Goal: Information Seeking & Learning: Learn about a topic

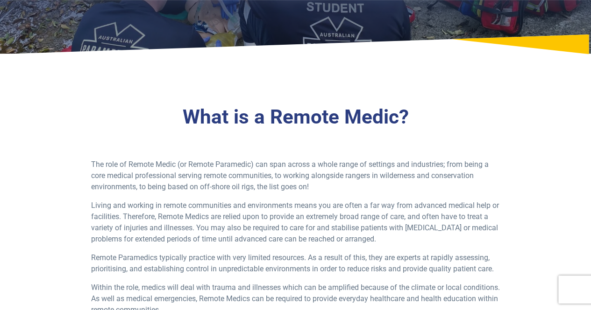
scroll to position [158, 0]
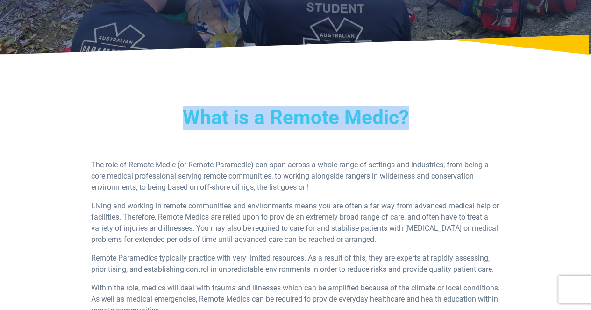
drag, startPoint x: 407, startPoint y: 114, endPoint x: 41, endPoint y: 108, distance: 365.6
copy h3 "What is a Remote Medic?"
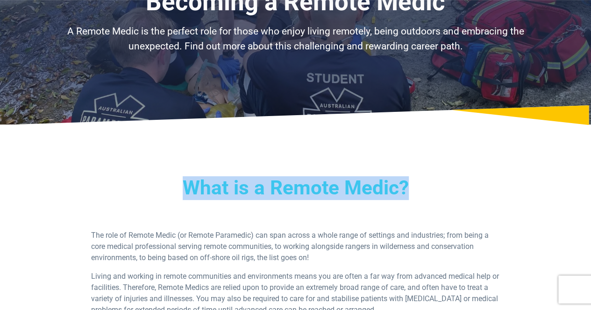
scroll to position [0, 0]
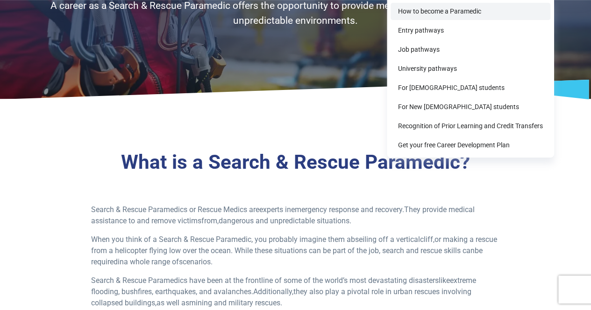
scroll to position [39, 0]
